Goal: Information Seeking & Learning: Learn about a topic

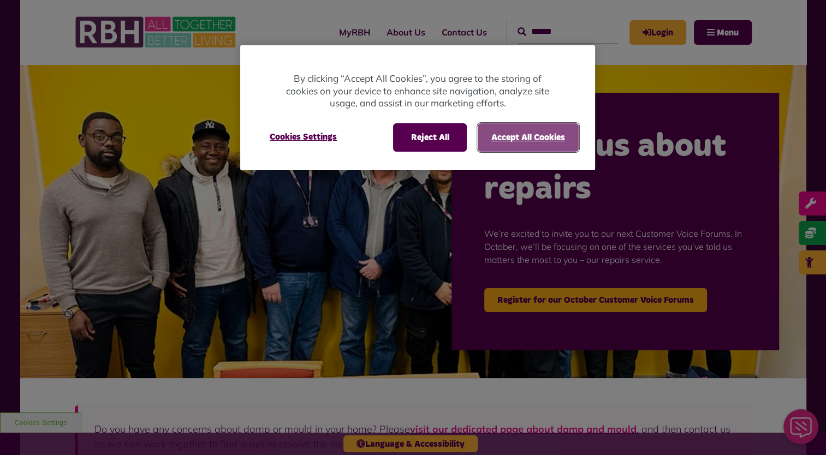
click at [525, 139] on button "Accept All Cookies" at bounding box center [528, 137] width 101 height 28
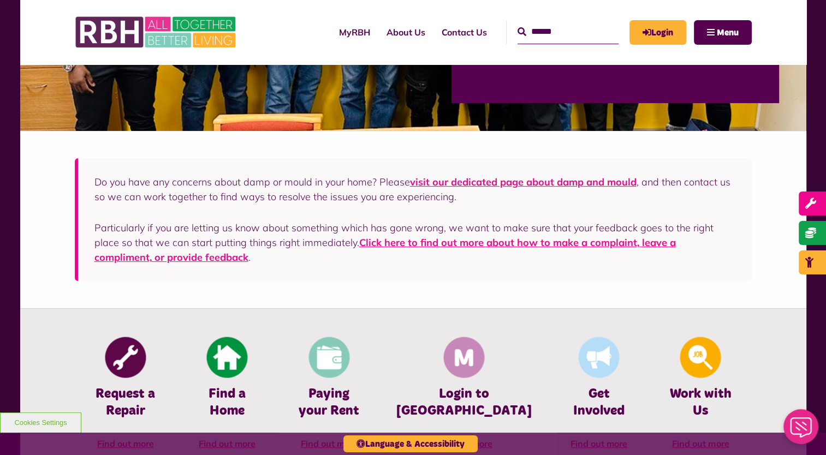
scroll to position [491, 0]
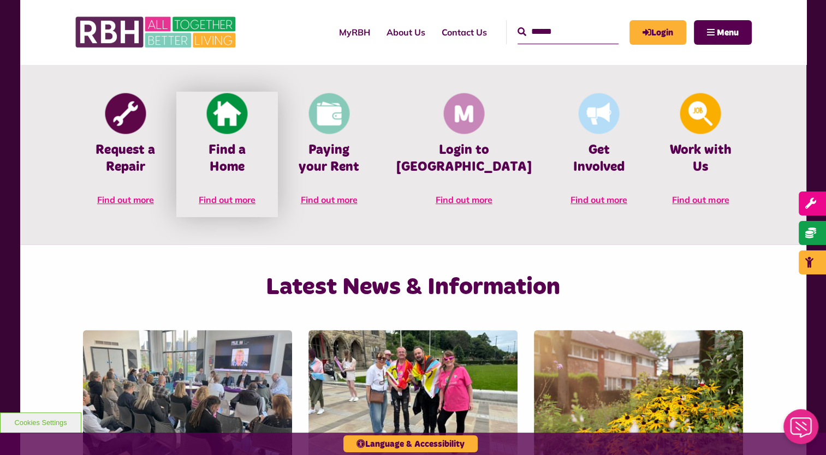
click at [234, 194] on span "Find out more" at bounding box center [227, 199] width 57 height 11
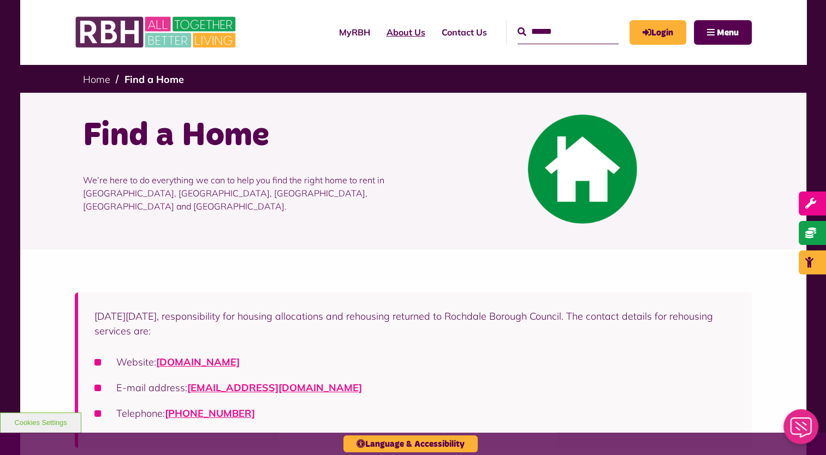
click at [382, 32] on link "About Us" at bounding box center [405, 31] width 55 height 29
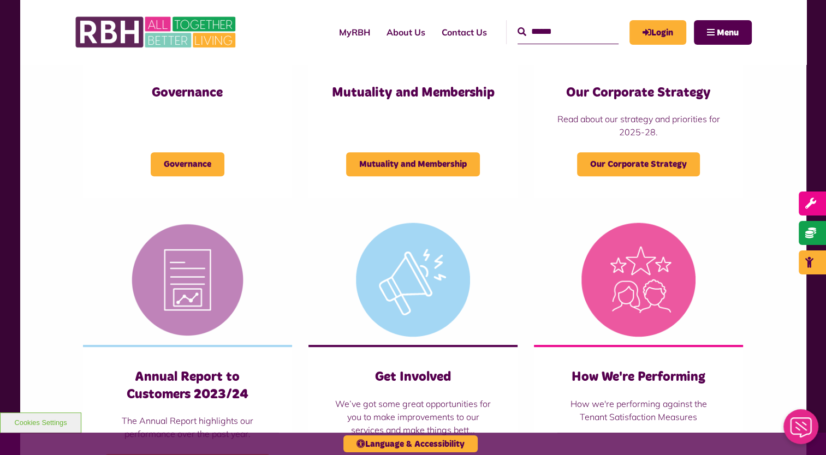
scroll to position [600, 0]
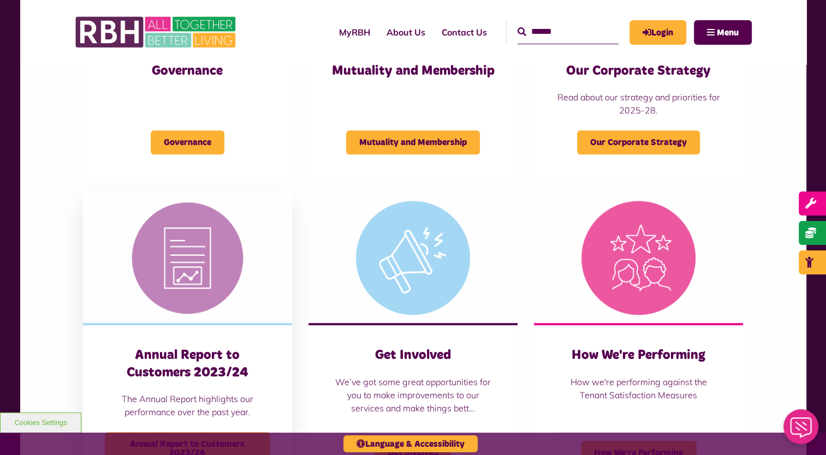
click at [185, 397] on p "The Annual Report highlights our performance over the past year." at bounding box center [187, 405] width 165 height 26
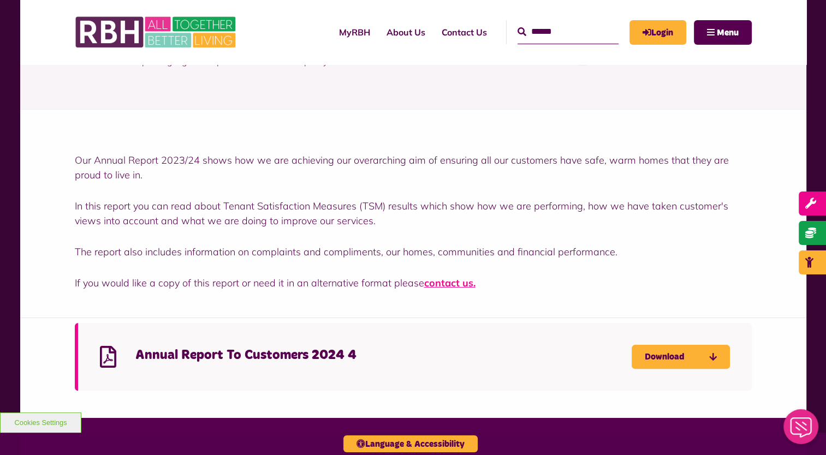
scroll to position [218, 0]
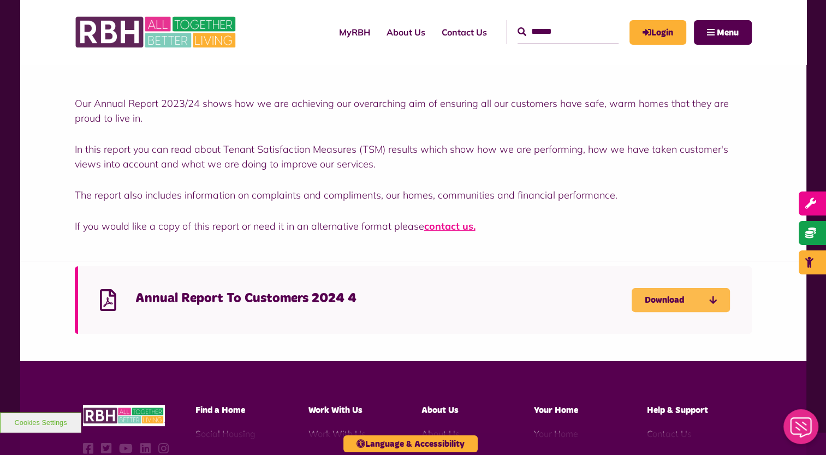
click at [0, 0] on icon "Download Annual Report To Customers 2024 4 - open in a new tab" at bounding box center [0, 0] width 0 height 0
